Goal: Task Accomplishment & Management: Manage account settings

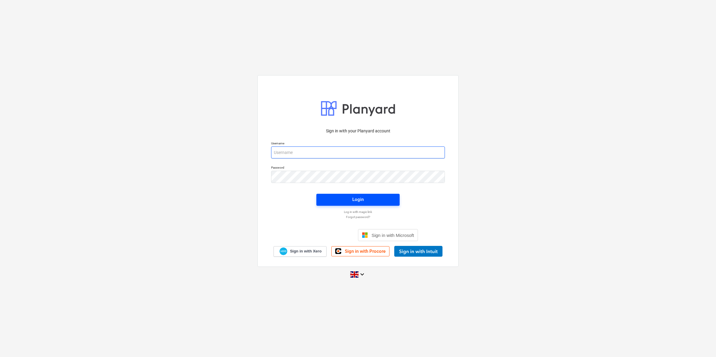
type input "[PERSON_NAME][EMAIL_ADDRESS][PERSON_NAME][DOMAIN_NAME]"
click at [368, 198] on span "Login" at bounding box center [357, 200] width 69 height 8
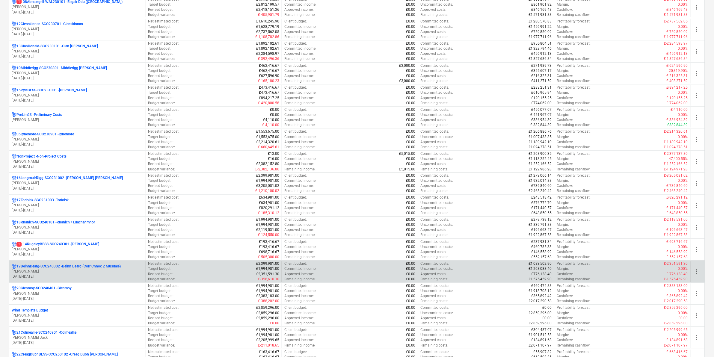
scroll to position [337, 0]
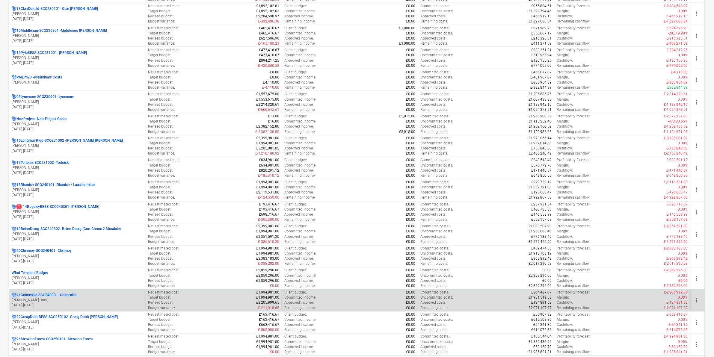
click at [57, 297] on p "21Colmeallie-SCO240901 - Colmeallie" at bounding box center [46, 295] width 60 height 5
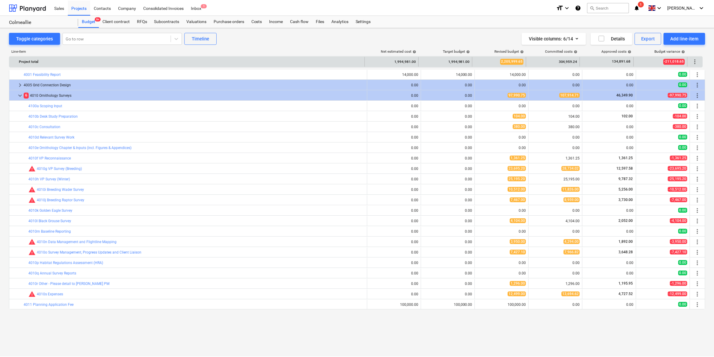
scroll to position [238, 0]
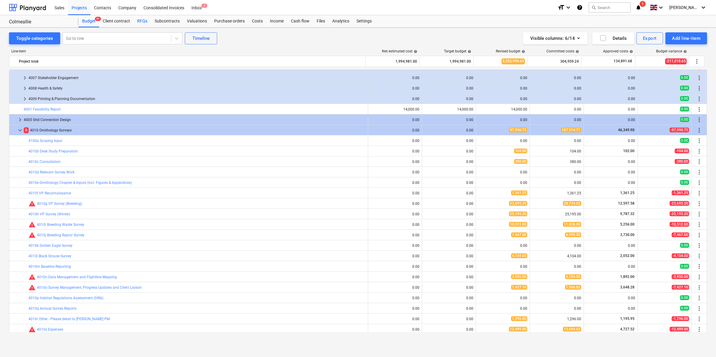
click at [134, 23] on div "RFQs" at bounding box center [142, 21] width 17 height 12
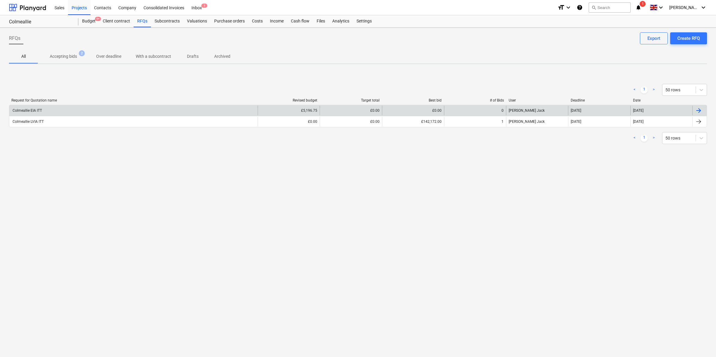
click at [32, 110] on div "Colmeallie EIA ITT" at bounding box center [27, 110] width 30 height 4
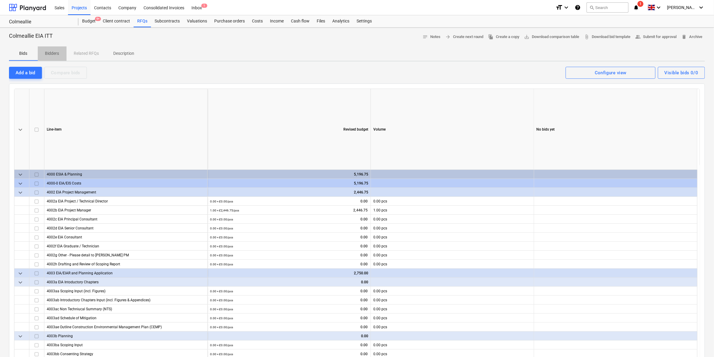
click at [54, 54] on p "Bidders" at bounding box center [52, 53] width 14 height 6
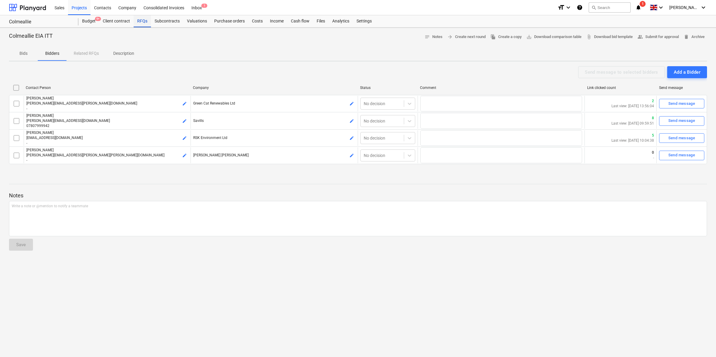
click at [140, 22] on div "RFQs" at bounding box center [142, 21] width 17 height 12
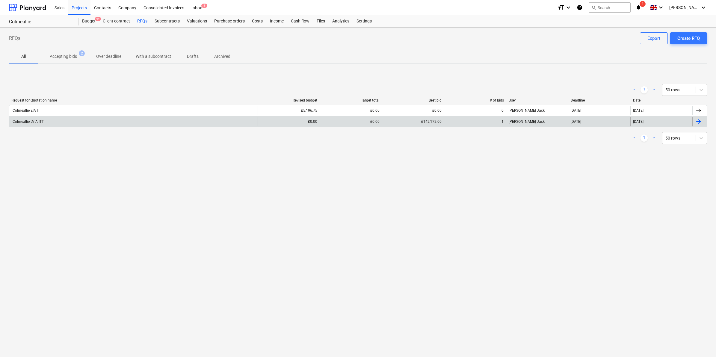
click at [34, 123] on div "Colmeallie LVIA ITT" at bounding box center [28, 122] width 32 height 4
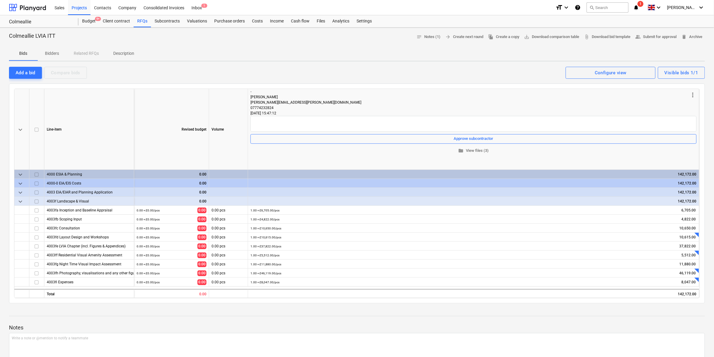
click at [53, 52] on p "Bidders" at bounding box center [52, 53] width 14 height 6
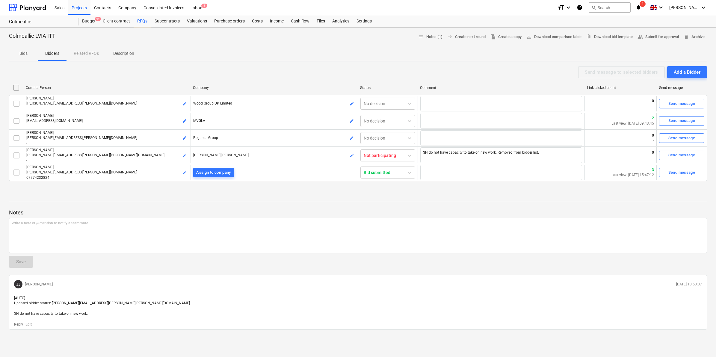
type textarea "x"
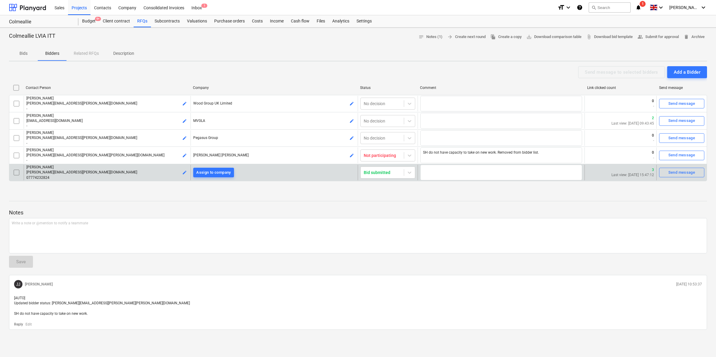
click at [41, 168] on p "[PERSON_NAME]" at bounding box center [107, 167] width 162 height 5
click at [634, 173] on p "Last view: [DATE] 15:47:12" at bounding box center [632, 175] width 43 height 5
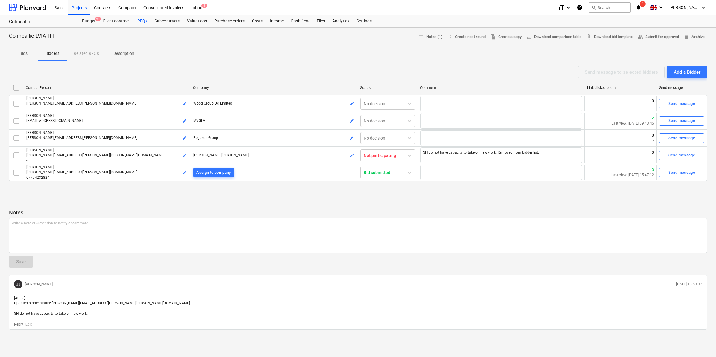
click at [89, 56] on div "Bids Bidders Related RFQs Description" at bounding box center [358, 53] width 698 height 14
click at [89, 52] on div "Bids Bidders Related RFQs Description" at bounding box center [358, 53] width 698 height 14
click at [27, 52] on p "Bids" at bounding box center [23, 53] width 14 height 6
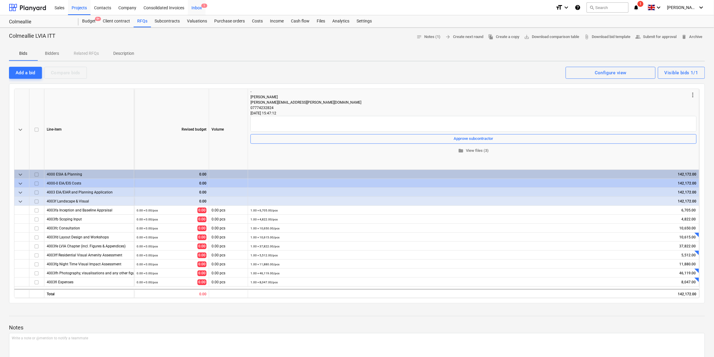
click at [195, 8] on div "Inbox 1" at bounding box center [197, 7] width 18 height 15
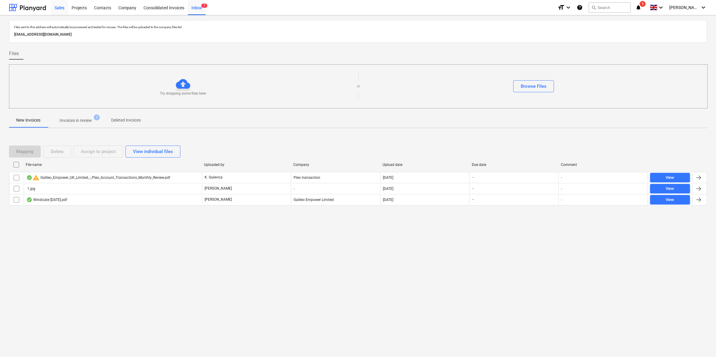
click at [61, 6] on div "Sales" at bounding box center [59, 7] width 17 height 15
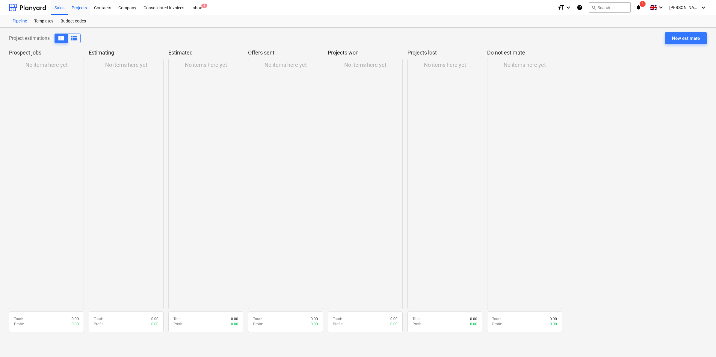
click at [86, 10] on div "Projects" at bounding box center [79, 7] width 22 height 15
